Goal: Navigation & Orientation: Find specific page/section

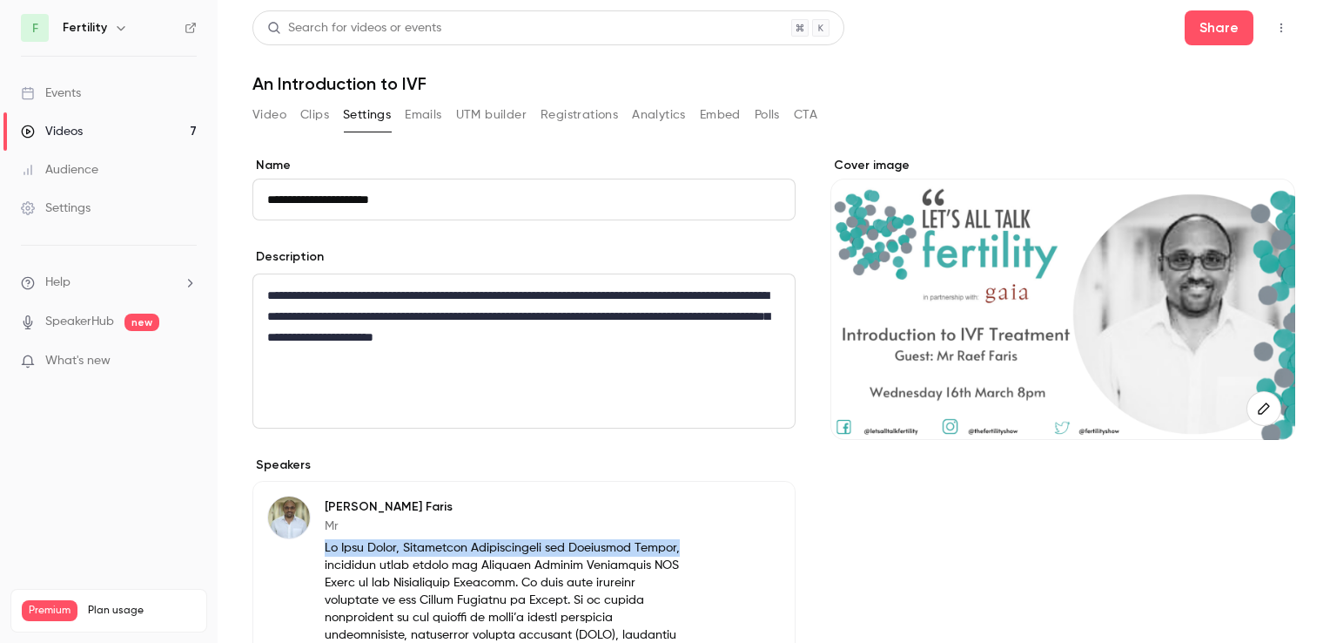
scroll to position [57, 0]
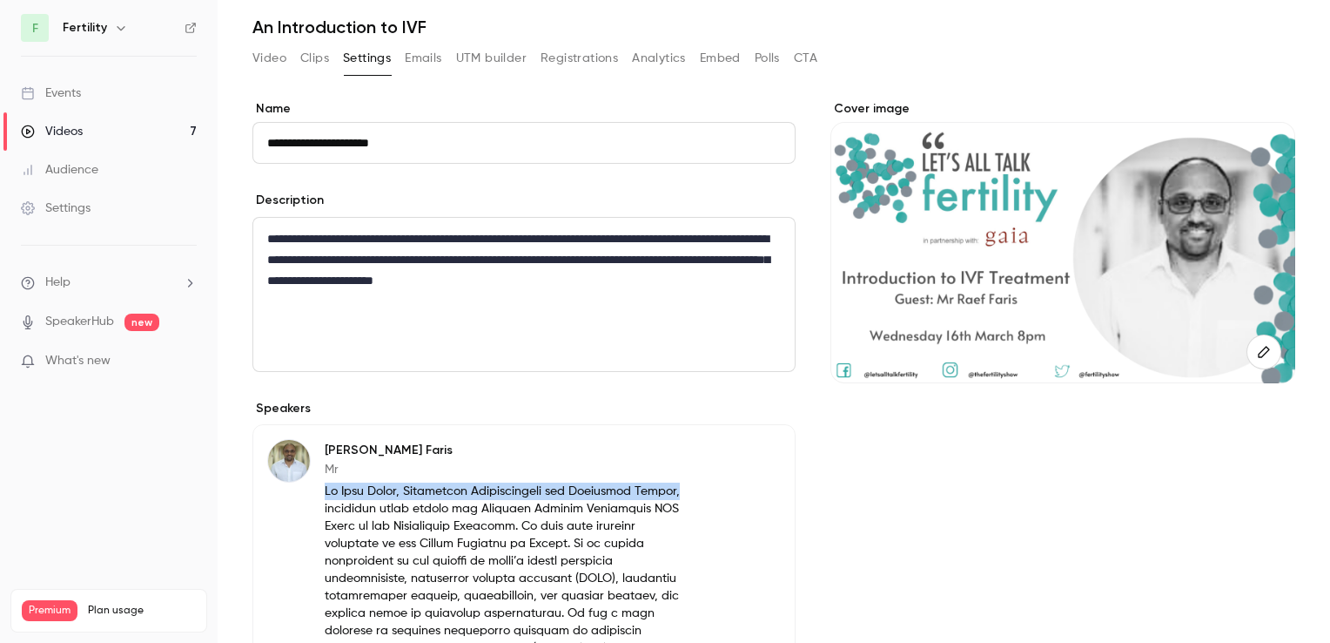
click at [114, 26] on icon "button" at bounding box center [121, 28] width 14 height 14
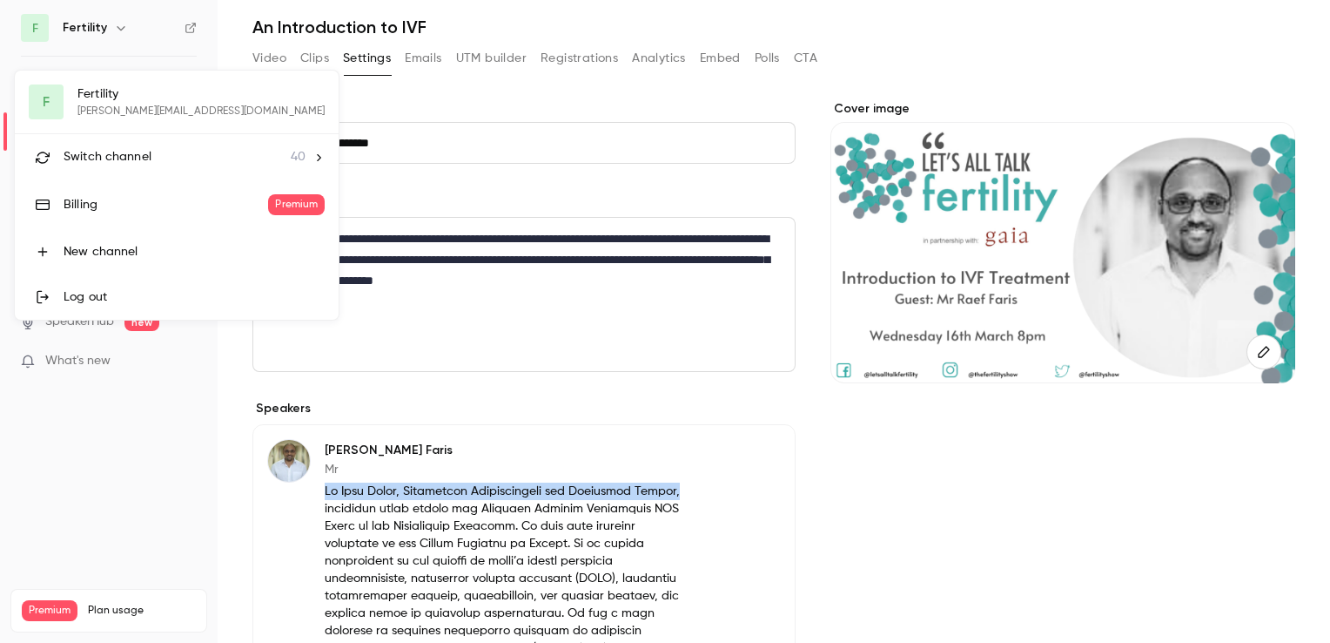
click at [100, 158] on span "Switch channel" at bounding box center [108, 157] width 88 height 18
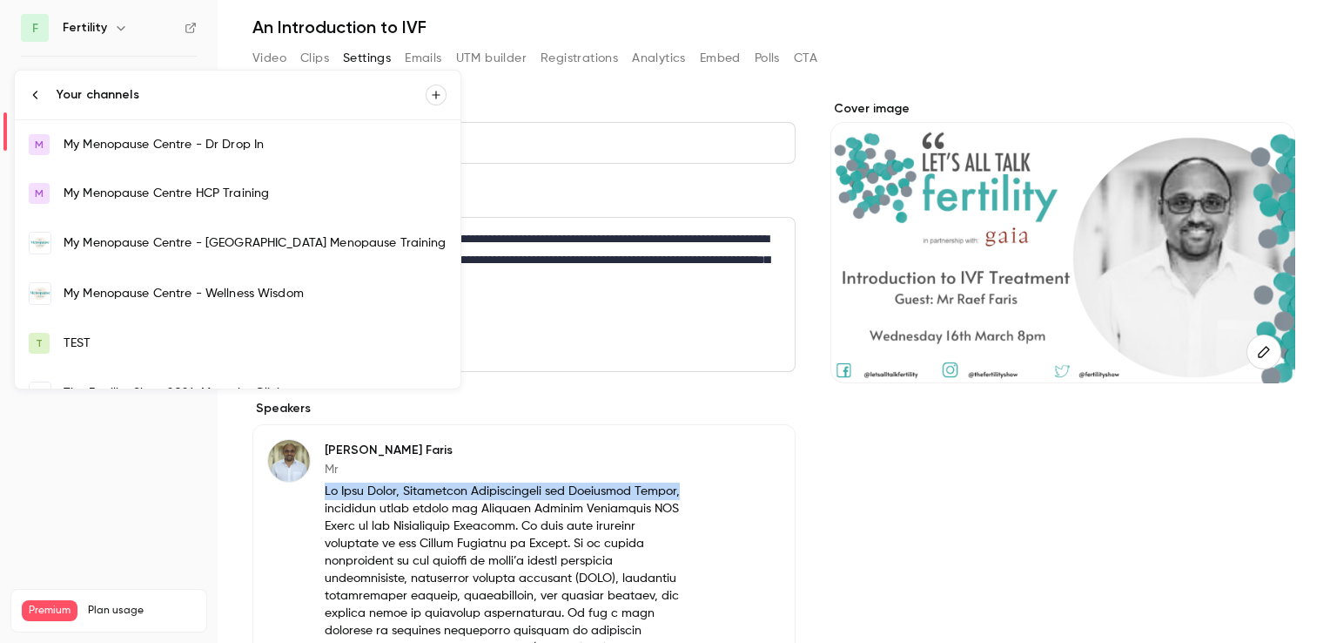
scroll to position [1393, 0]
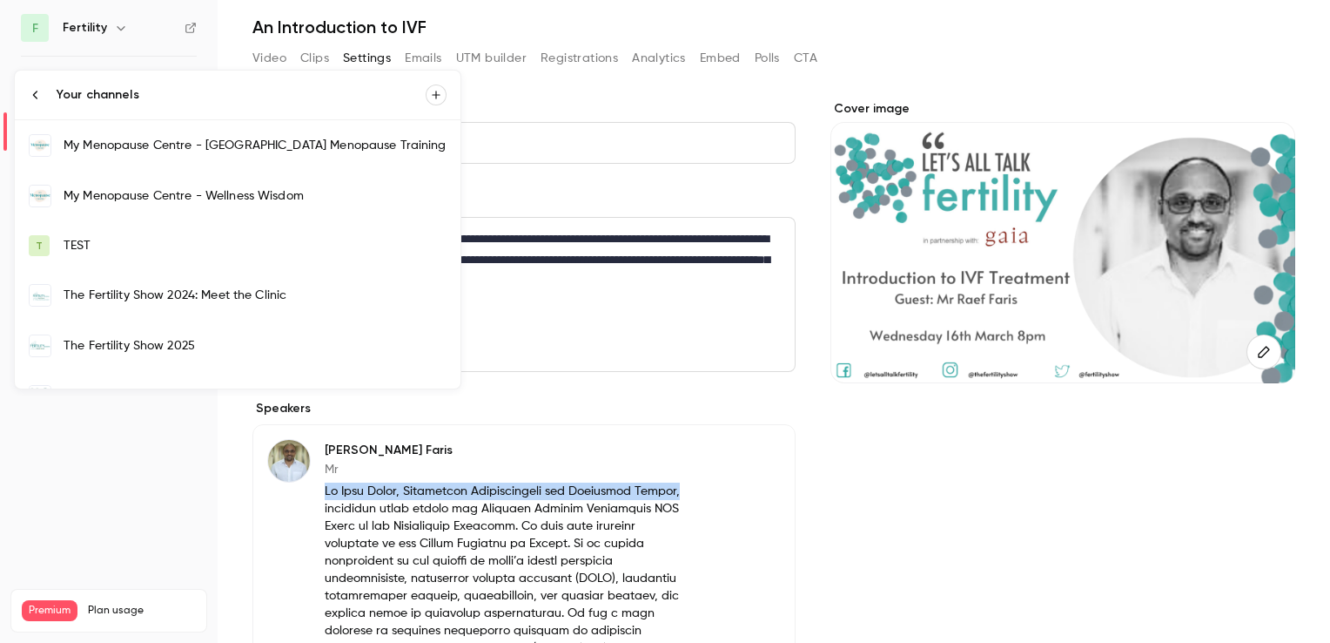
click at [171, 343] on div "The Fertility Show 2025" at bounding box center [255, 345] width 383 height 17
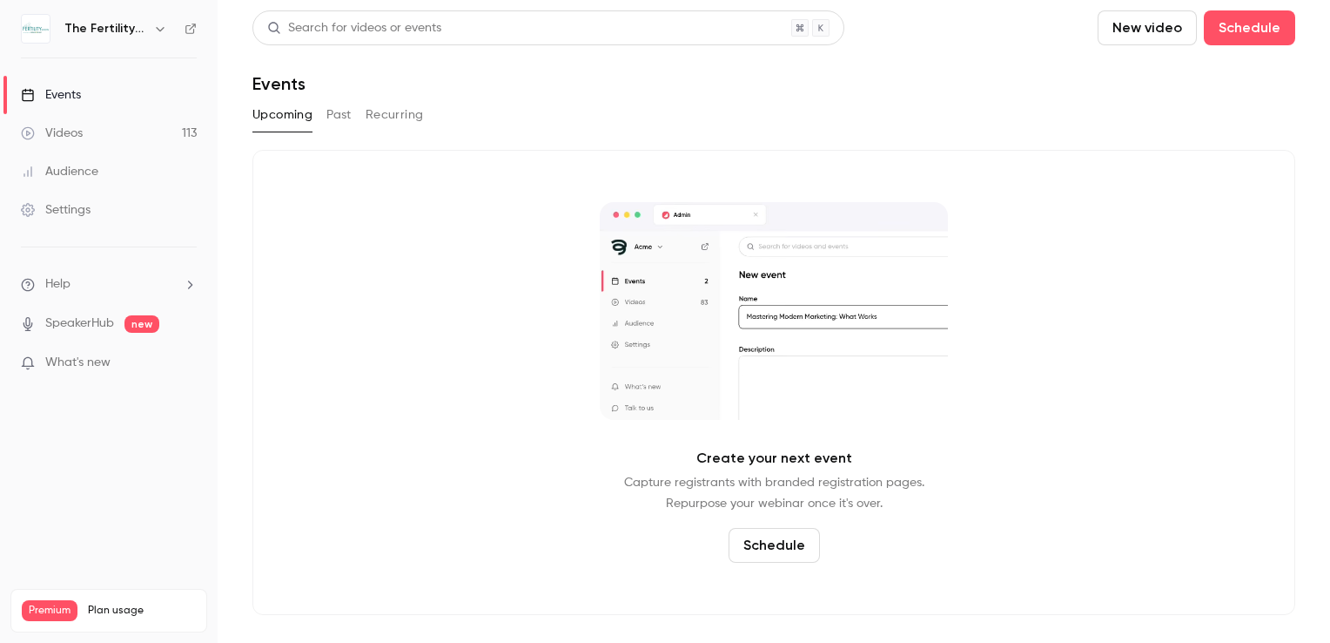
click at [332, 117] on button "Past" at bounding box center [338, 115] width 25 height 28
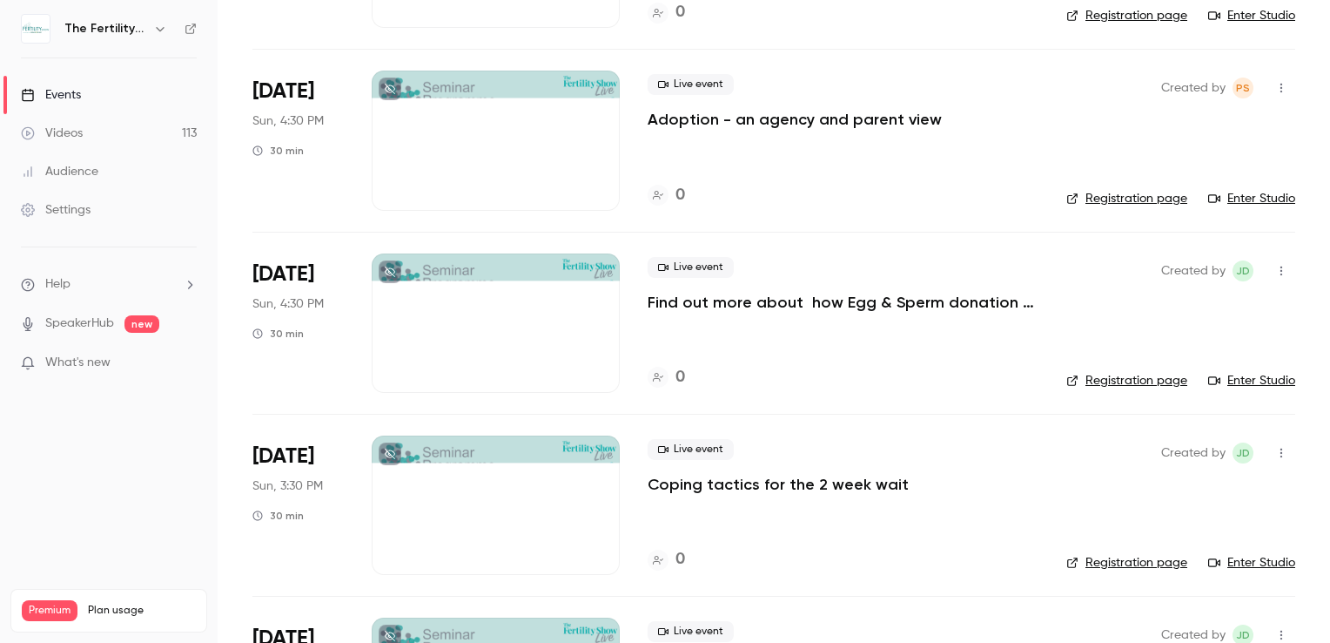
scroll to position [697, 0]
